Goal: Information Seeking & Learning: Learn about a topic

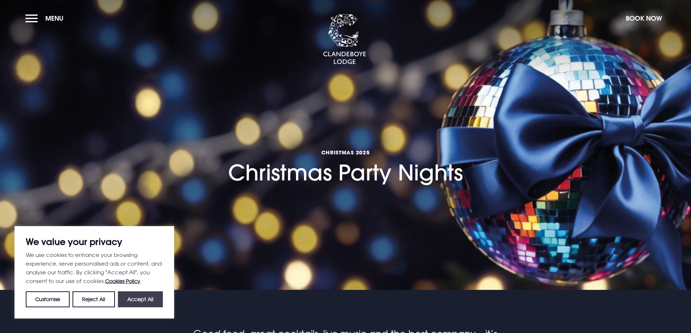
click at [131, 302] on button "Accept All" at bounding box center [140, 300] width 45 height 16
checkbox input "true"
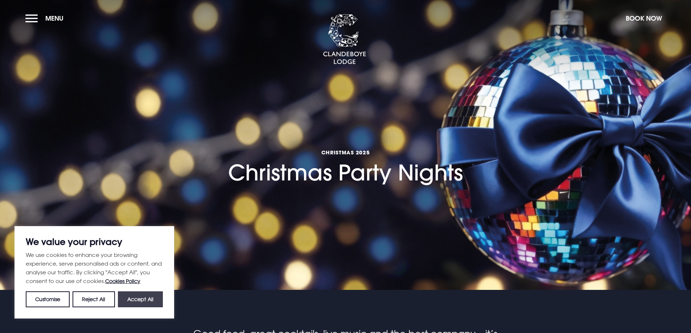
checkbox input "true"
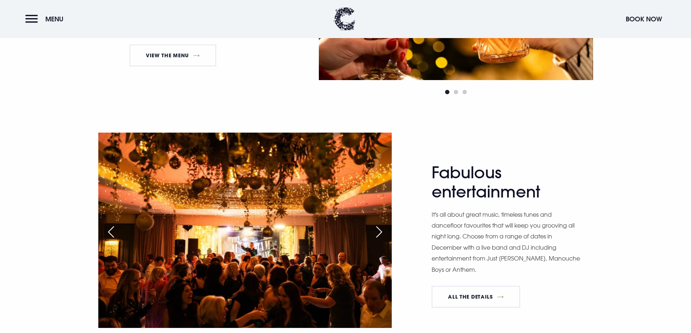
scroll to position [616, 0]
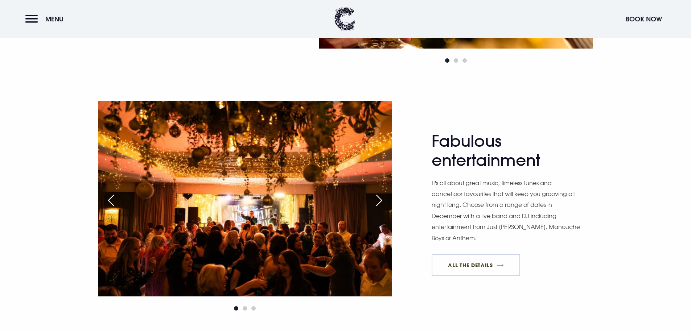
click at [475, 264] on link "All The Details" at bounding box center [475, 266] width 88 height 22
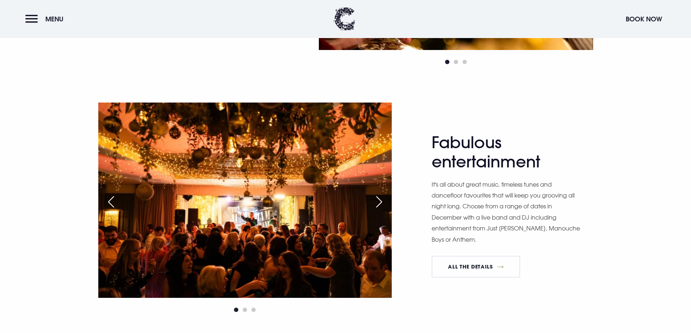
scroll to position [616, 0]
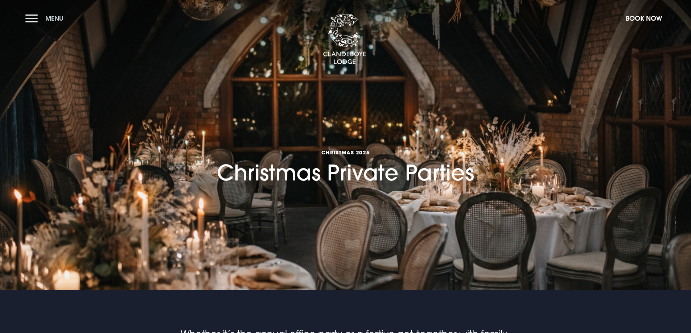
click at [36, 24] on button "Menu" at bounding box center [46, 19] width 42 height 16
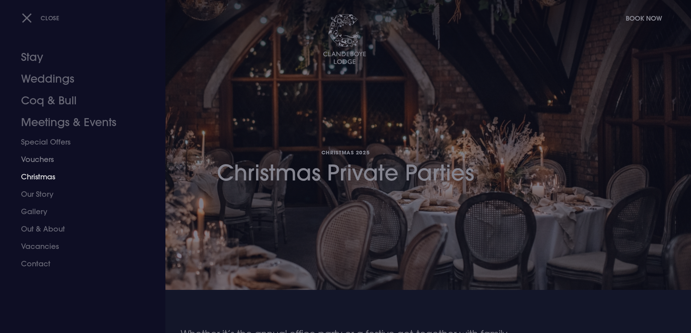
click at [52, 173] on link "Christmas" at bounding box center [78, 176] width 115 height 17
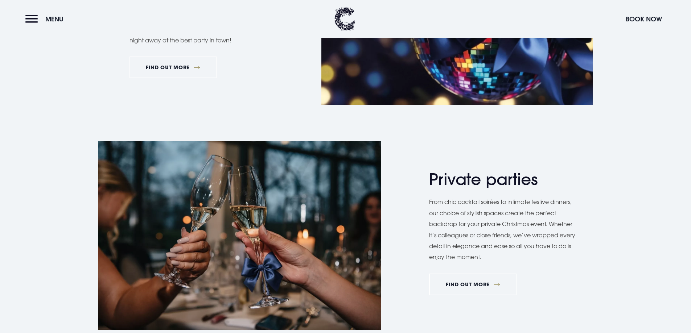
scroll to position [399, 0]
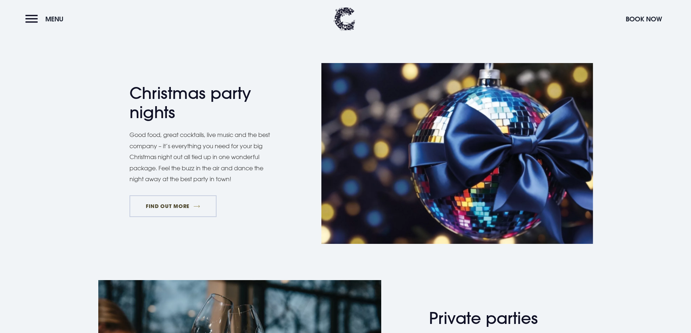
click at [179, 205] on link "FIND OUT MORE" at bounding box center [172, 206] width 87 height 22
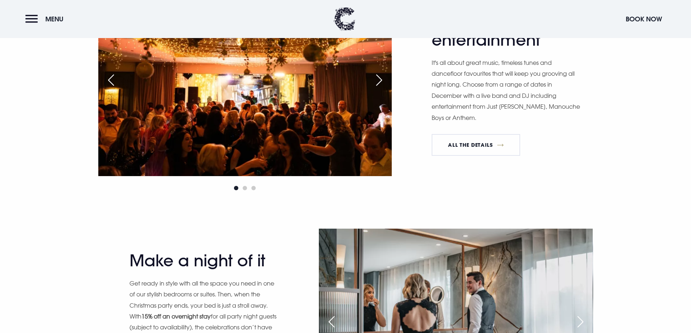
scroll to position [725, 0]
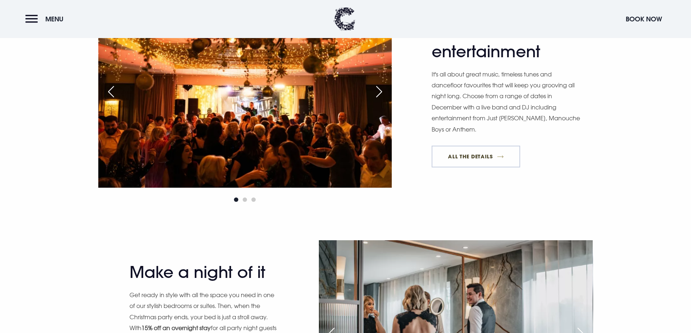
click at [462, 161] on link "All The Details" at bounding box center [475, 157] width 88 height 22
